Goal: Task Accomplishment & Management: Manage account settings

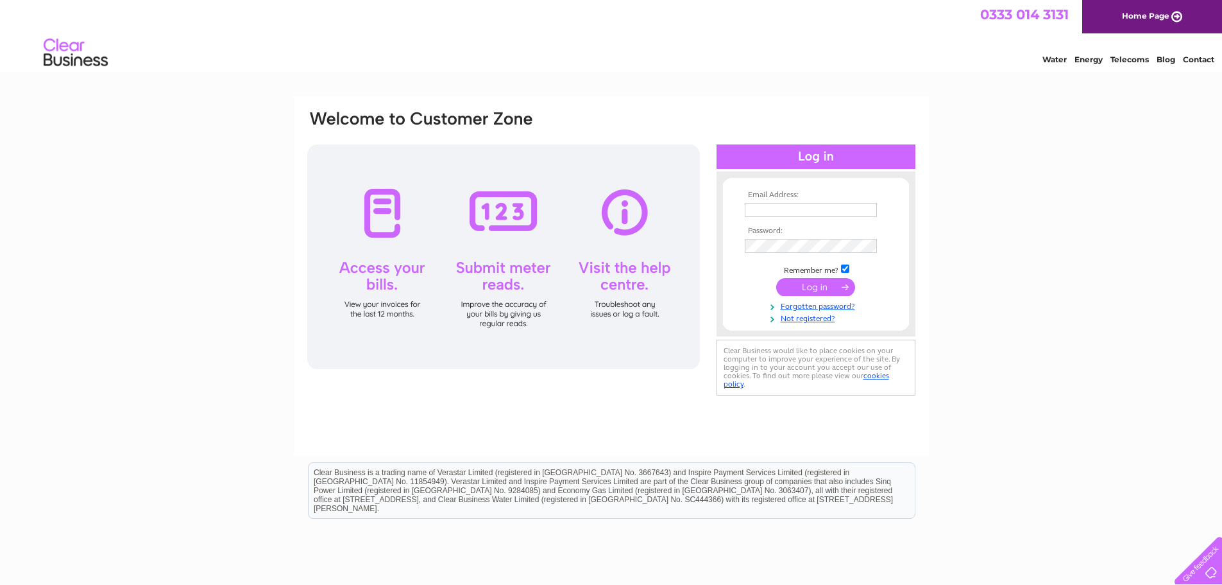
type input "admin@clydeinjuryclinic.co.uk"
click at [800, 286] on input "submit" at bounding box center [815, 287] width 79 height 18
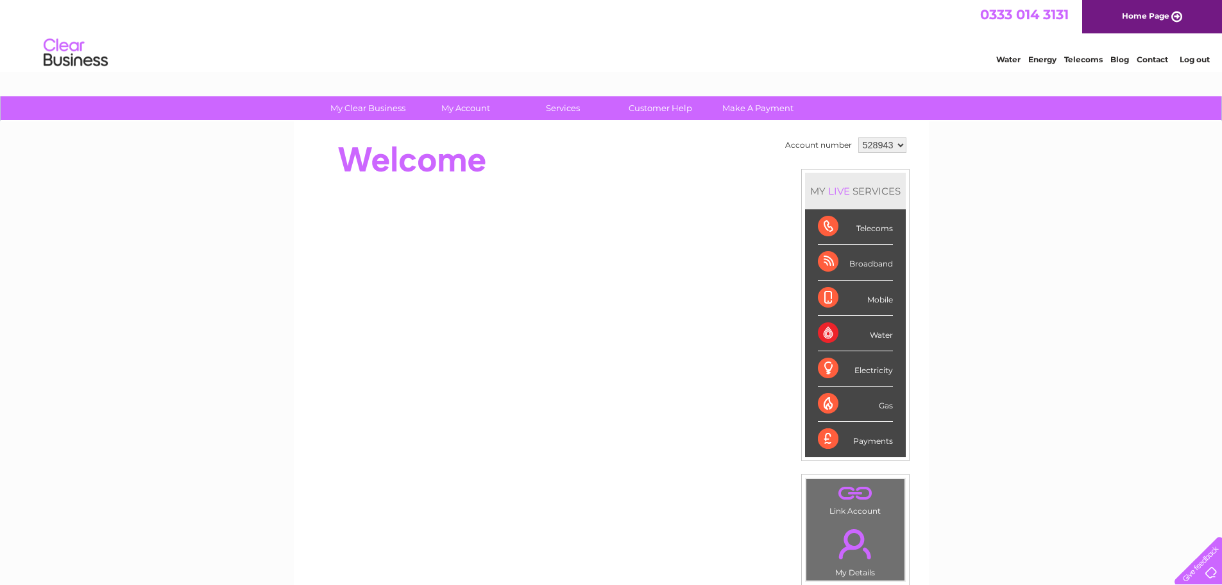
click at [225, 266] on div "My Clear Business Login Details My Details My Preferences Link Account My Accou…" at bounding box center [611, 456] width 1222 height 721
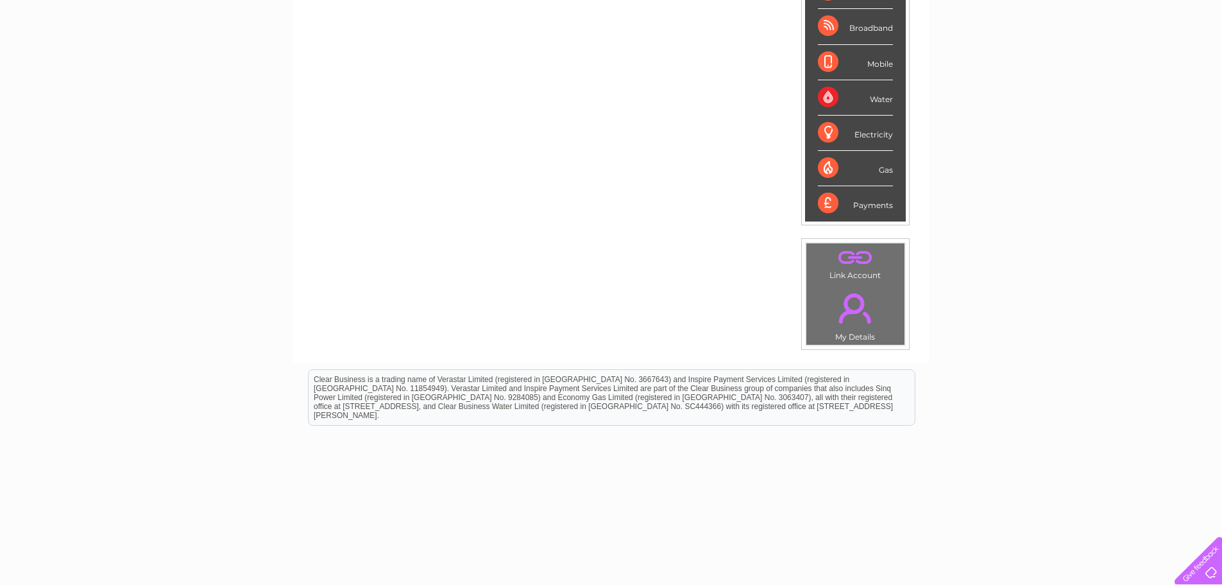
scroll to position [243, 0]
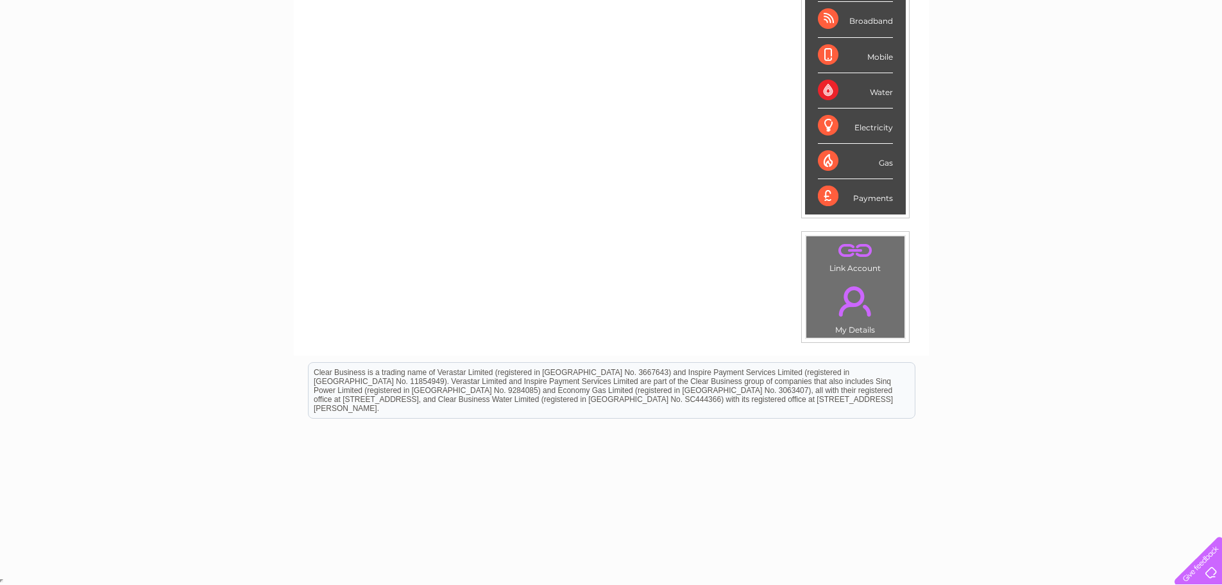
click at [853, 299] on link "." at bounding box center [856, 300] width 92 height 45
